Goal: Navigation & Orientation: Find specific page/section

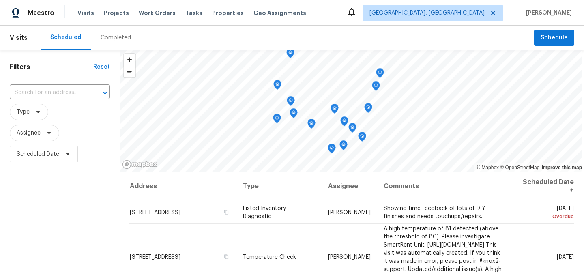
scroll to position [158, 0]
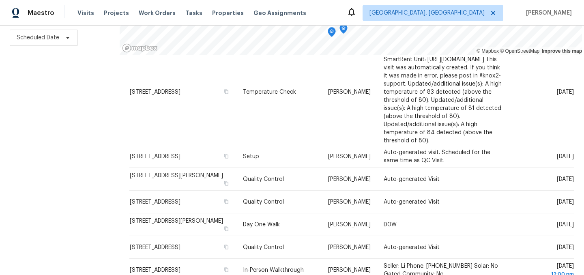
click at [93, 76] on div "Filters Reset ​ Type Assignee Scheduled Date" at bounding box center [60, 104] width 120 height 341
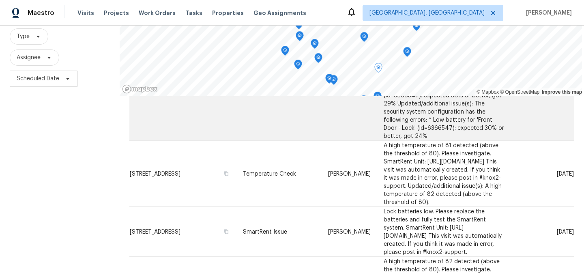
scroll to position [363, 0]
